Goal: Information Seeking & Learning: Learn about a topic

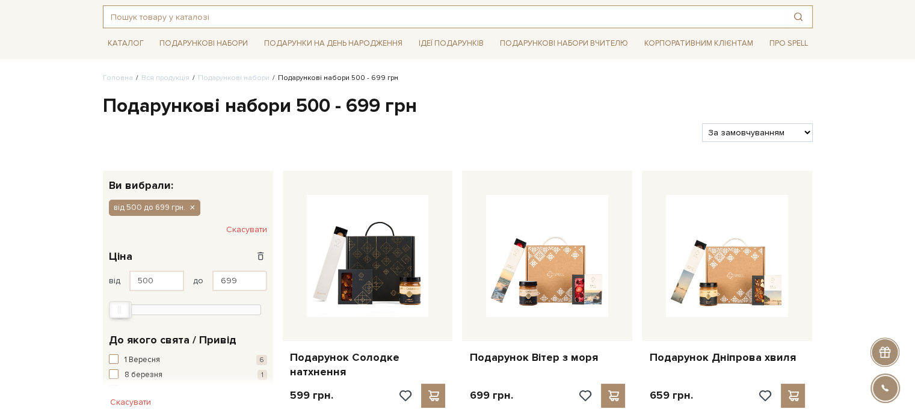
click at [200, 16] on input "text" at bounding box center [443, 17] width 681 height 22
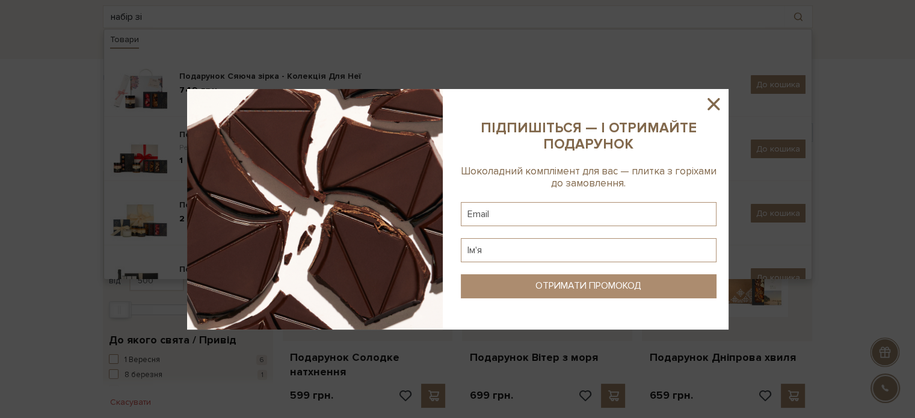
click at [711, 99] on icon at bounding box center [713, 104] width 20 height 20
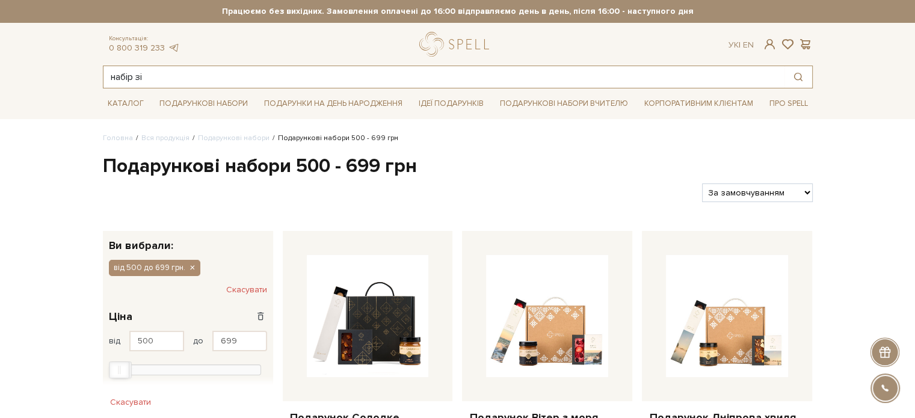
click at [200, 79] on input "набір зі" at bounding box center [443, 77] width 681 height 22
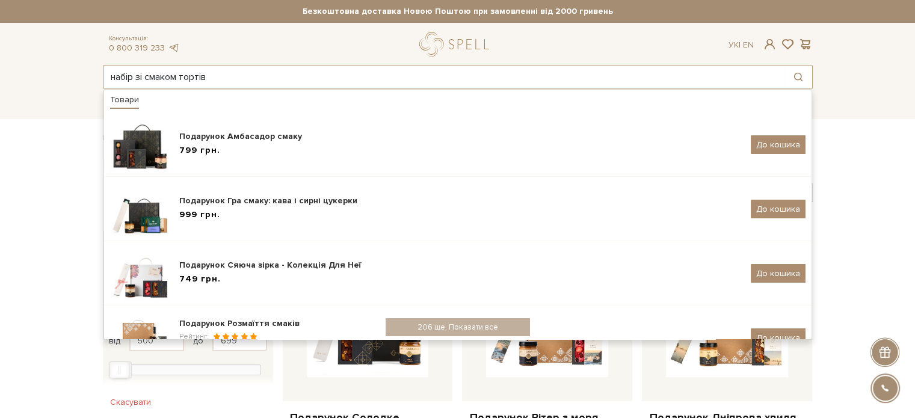
type input "набір зі смаком тортів"
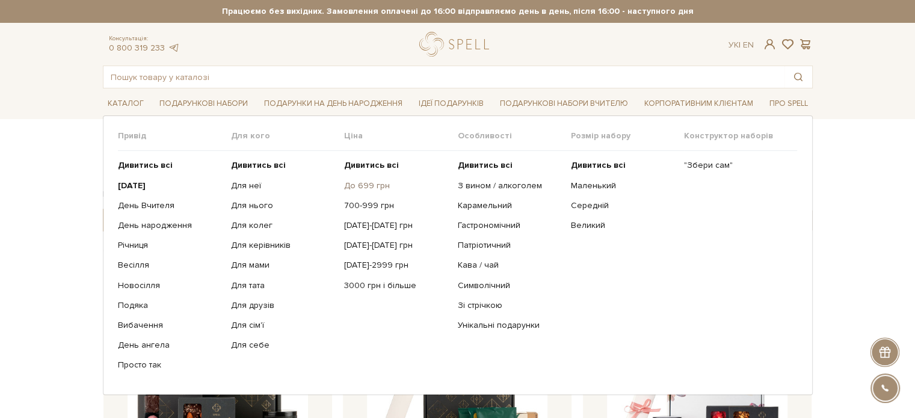
click at [354, 184] on link "До 699 грн" at bounding box center [396, 186] width 104 height 11
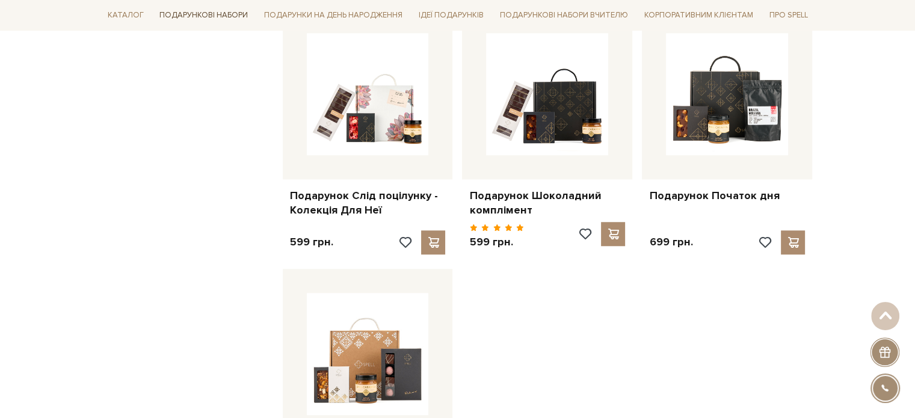
scroll to position [963, 0]
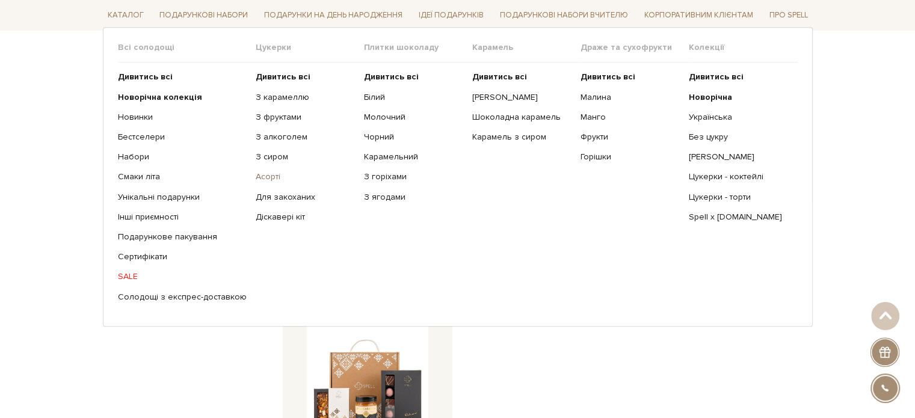
click at [265, 180] on link "Асорті" at bounding box center [305, 176] width 99 height 11
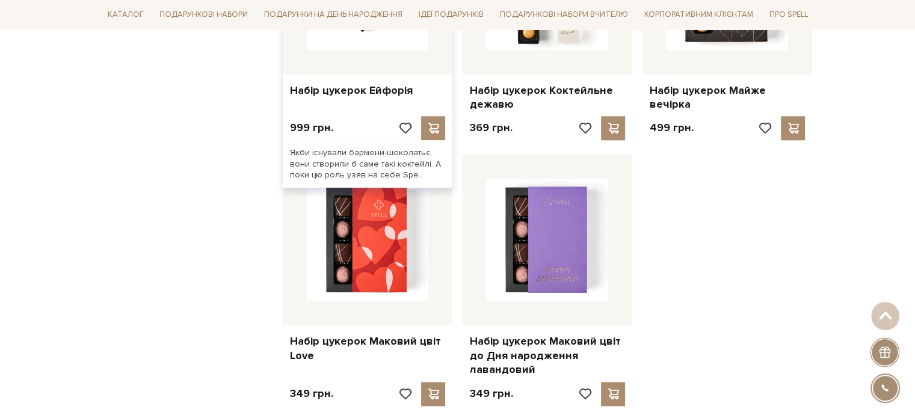
scroll to position [1264, 0]
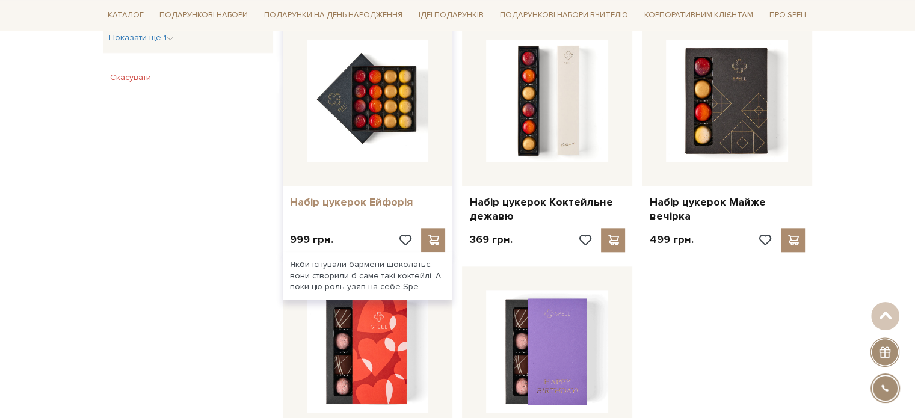
click at [371, 196] on link "Набір цукерок Ейфорія" at bounding box center [368, 203] width 156 height 14
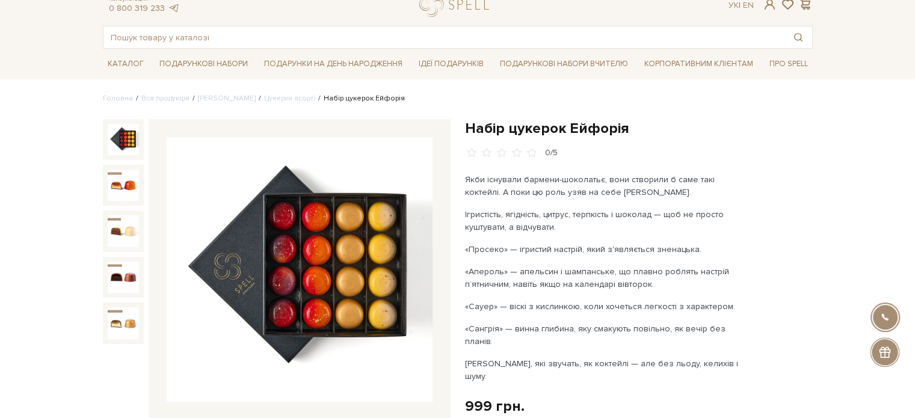
scroll to position [60, 0]
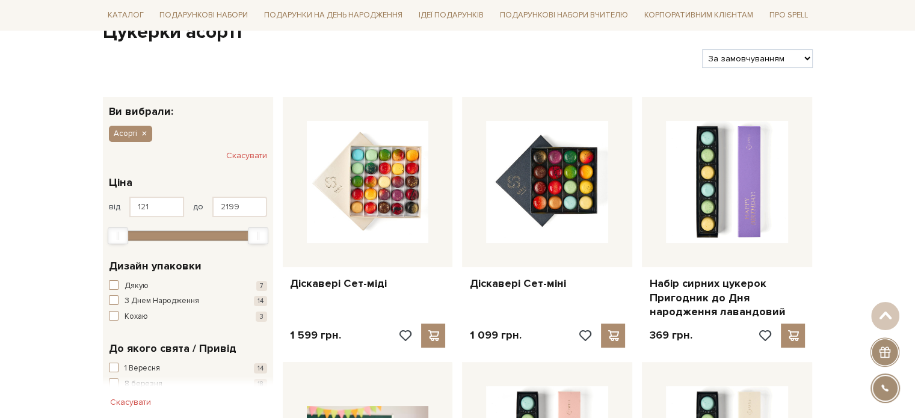
scroll to position [60, 0]
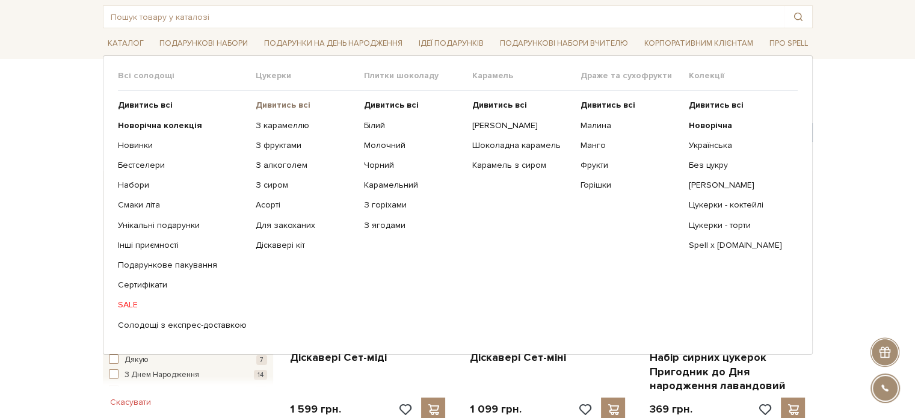
click at [262, 103] on b "Дивитись всі" at bounding box center [283, 105] width 55 height 10
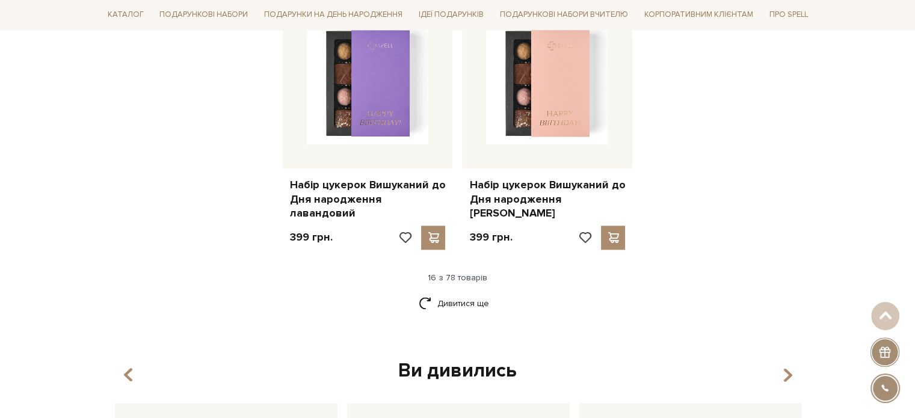
scroll to position [1625, 0]
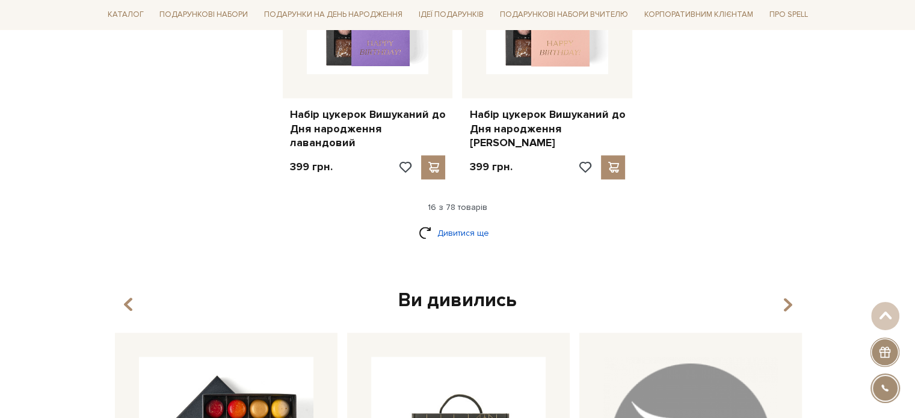
click at [445, 223] on link "Дивитися ще" at bounding box center [458, 233] width 78 height 21
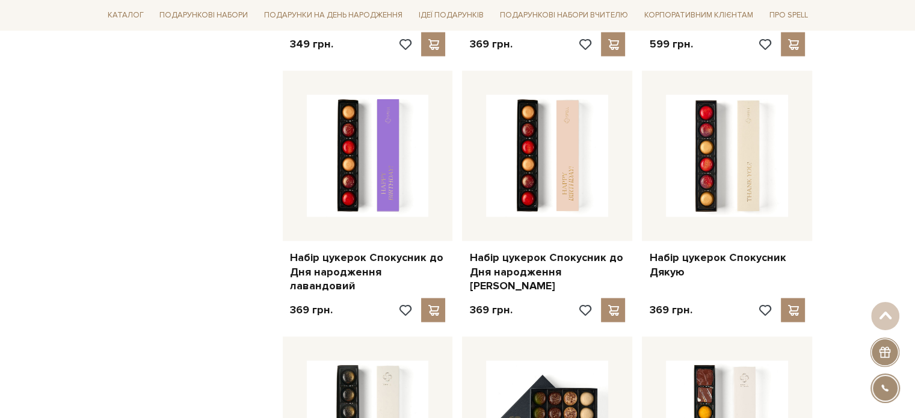
scroll to position [2648, 0]
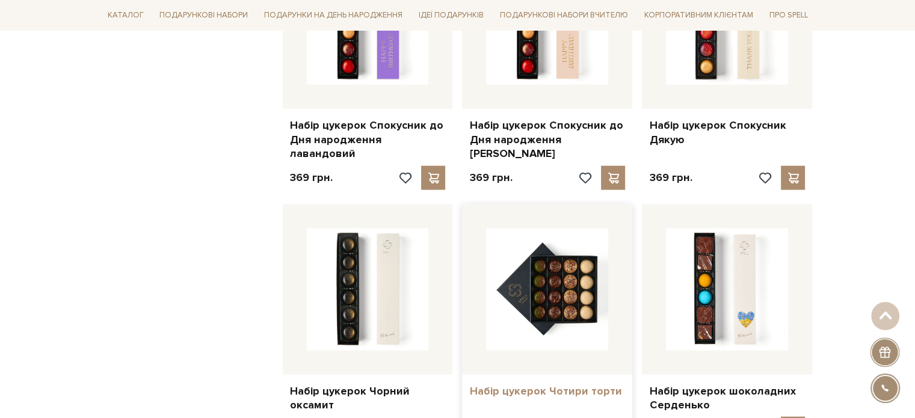
click at [527, 385] on link "Набір цукерок Чотири торти" at bounding box center [547, 392] width 156 height 14
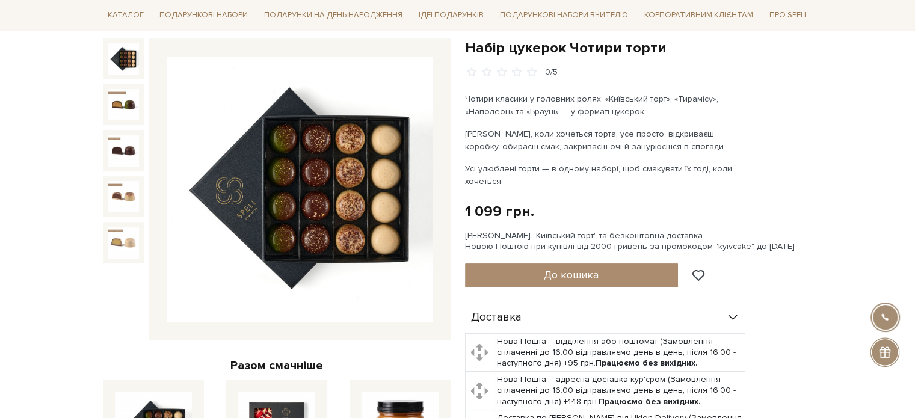
scroll to position [60, 0]
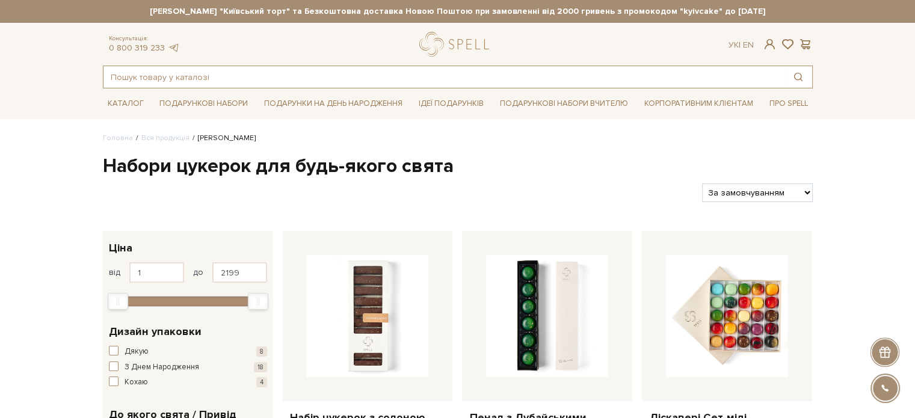
click at [148, 72] on input "text" at bounding box center [443, 77] width 681 height 22
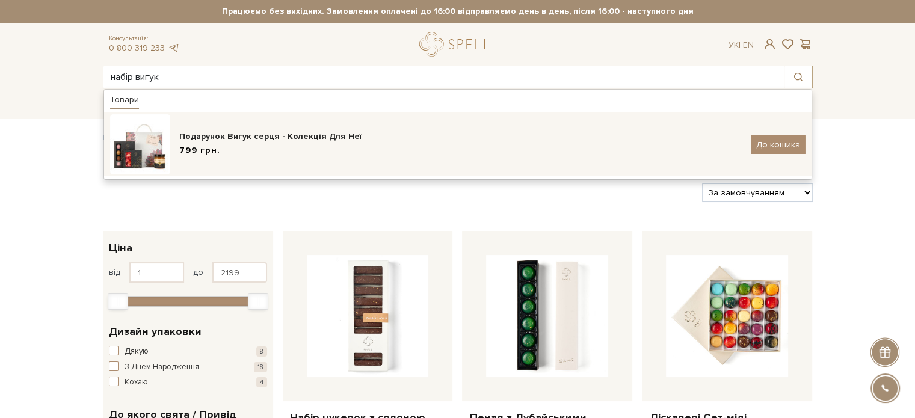
type input "набір вигук"
click at [249, 149] on div "799 грн." at bounding box center [460, 150] width 563 height 13
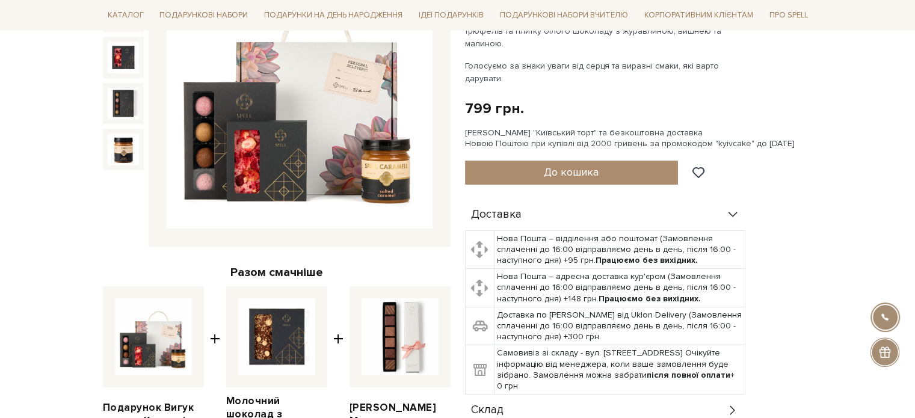
scroll to position [241, 0]
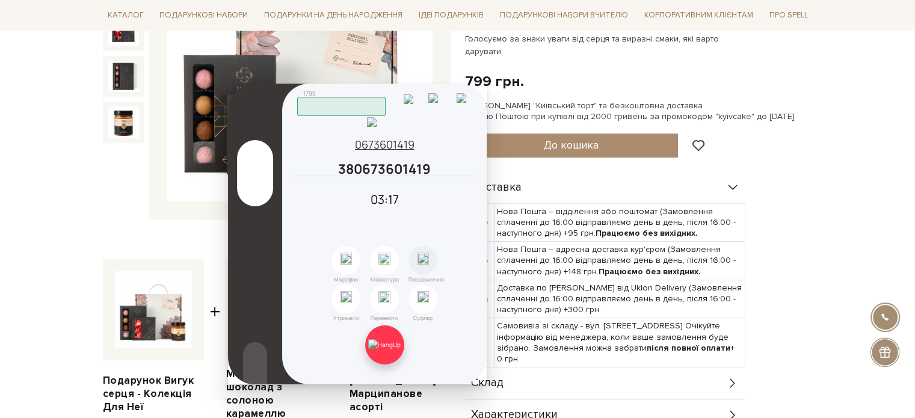
click at [386, 341] on img at bounding box center [384, 344] width 32 height 11
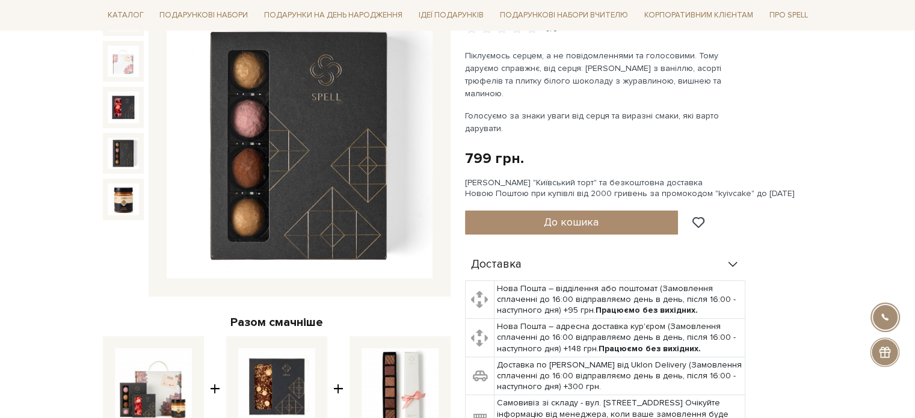
scroll to position [60, 0]
